Goal: Information Seeking & Learning: Learn about a topic

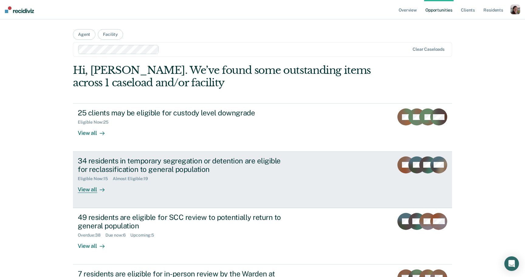
click at [93, 188] on div "View all" at bounding box center [95, 187] width 34 height 12
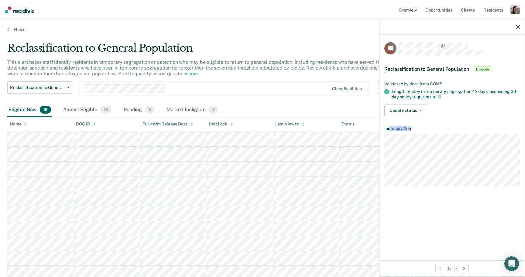
drag, startPoint x: 388, startPoint y: 129, endPoint x: 425, endPoint y: 188, distance: 69.1
click at [425, 188] on div "CR Reclassification to General Population Eligible Validated by data from COMS …" at bounding box center [451, 148] width 145 height 226
click at [425, 187] on div "CR Reclassification to General Population Eligible Validated by data from COMS …" at bounding box center [451, 148] width 145 height 226
click at [390, 127] on dl "Incarceration" at bounding box center [451, 156] width 135 height 60
click at [390, 127] on dt "Incarceration" at bounding box center [451, 128] width 135 height 5
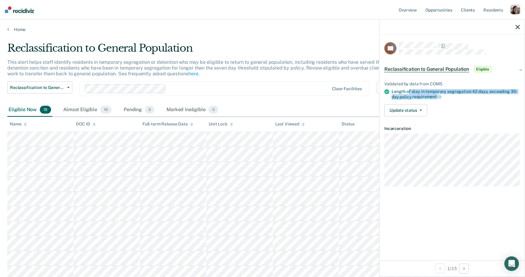
drag, startPoint x: 410, startPoint y: 91, endPoint x: 478, endPoint y: 94, distance: 68.1
click at [478, 94] on div "Length of stay in temporary segregation 42 days, exceeding 30-day policy requir…" at bounding box center [456, 94] width 128 height 10
click at [10, 31] on link "Home" at bounding box center [262, 29] width 510 height 5
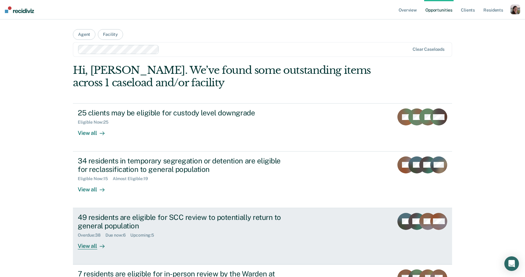
click at [97, 244] on div at bounding box center [100, 246] width 7 height 7
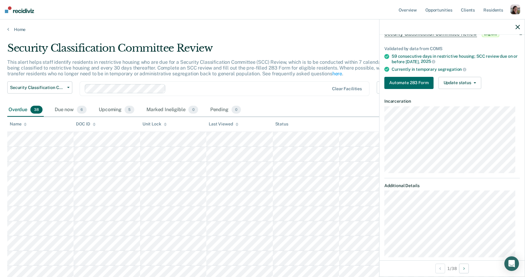
scroll to position [23, 0]
